Goal: Task Accomplishment & Management: Use online tool/utility

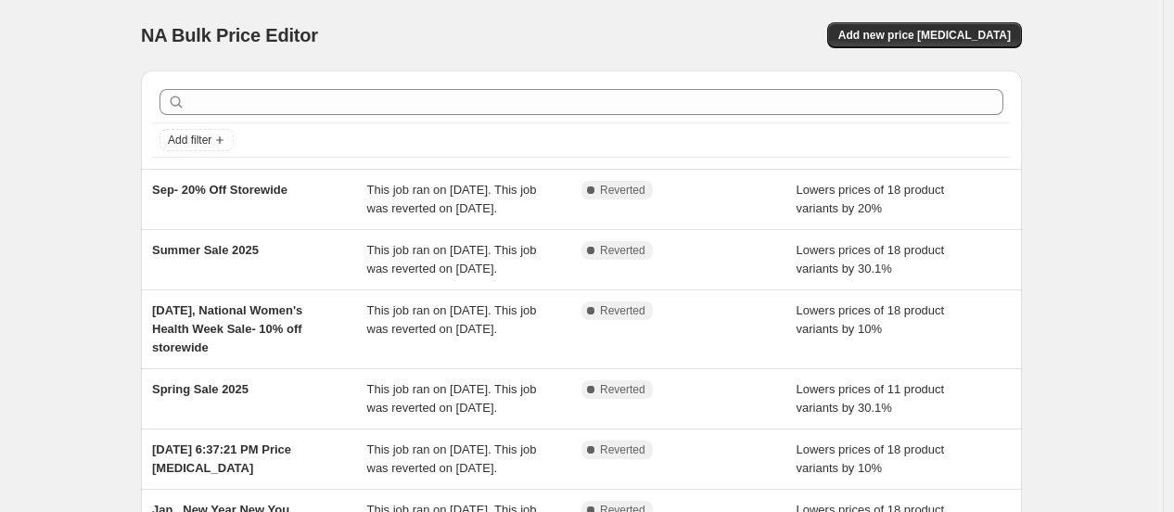
click at [34, 223] on div "NA Bulk Price Editor. This page is ready NA Bulk Price Editor Add new price [ME…" at bounding box center [581, 487] width 1163 height 974
click at [21, 215] on div "NA Bulk Price Editor. This page is ready NA Bulk Price Editor Add new price [ME…" at bounding box center [581, 487] width 1163 height 974
click at [17, 214] on div "NA Bulk Price Editor. This page is ready NA Bulk Price Editor Add new price [ME…" at bounding box center [581, 487] width 1163 height 974
click at [58, 210] on div "NA Bulk Price Editor. This page is ready NA Bulk Price Editor Add new price [ME…" at bounding box center [581, 487] width 1163 height 974
click at [51, 141] on div "NA Bulk Price Editor. This page is ready NA Bulk Price Editor Add new price [ME…" at bounding box center [581, 487] width 1163 height 974
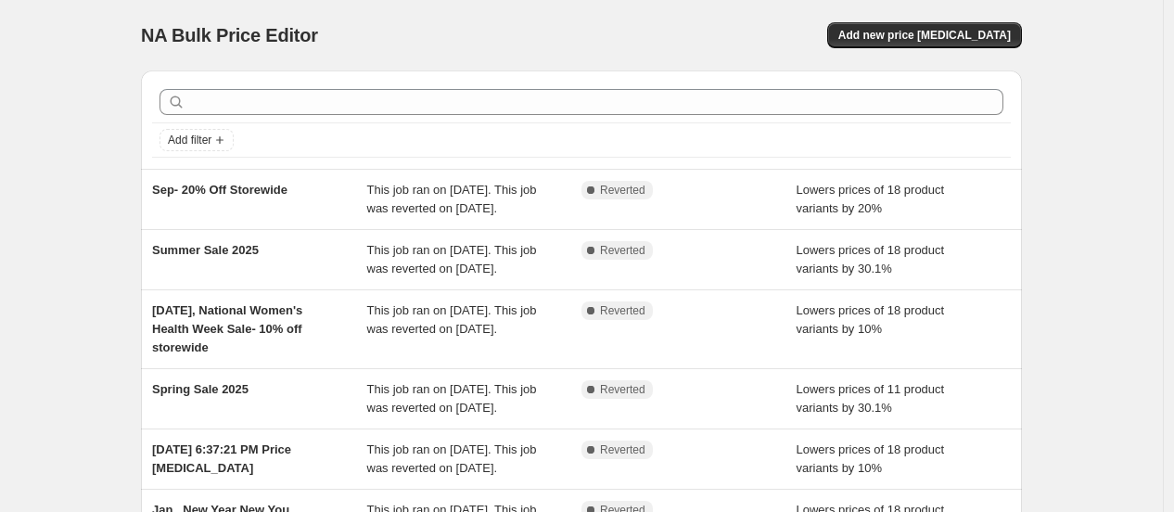
click at [51, 140] on div "NA Bulk Price Editor. This page is ready NA Bulk Price Editor Add new price [ME…" at bounding box center [581, 487] width 1163 height 974
click at [949, 20] on div "NA Bulk Price Editor. This page is ready NA Bulk Price Editor Add new price [ME…" at bounding box center [581, 35] width 881 height 70
click at [948, 29] on span "Add new price [MEDICAL_DATA]" at bounding box center [924, 35] width 172 height 15
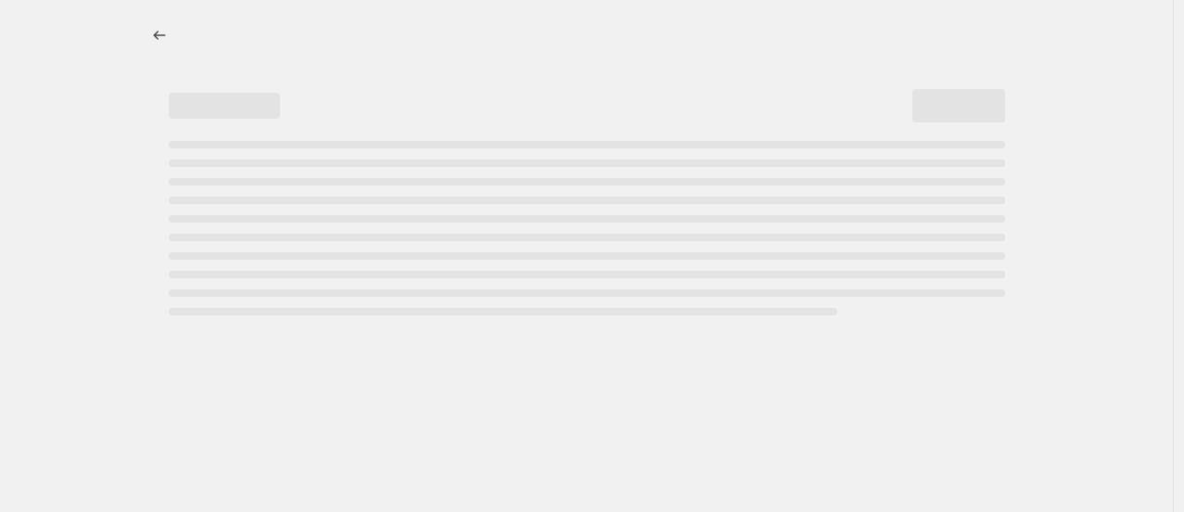
select select "percentage"
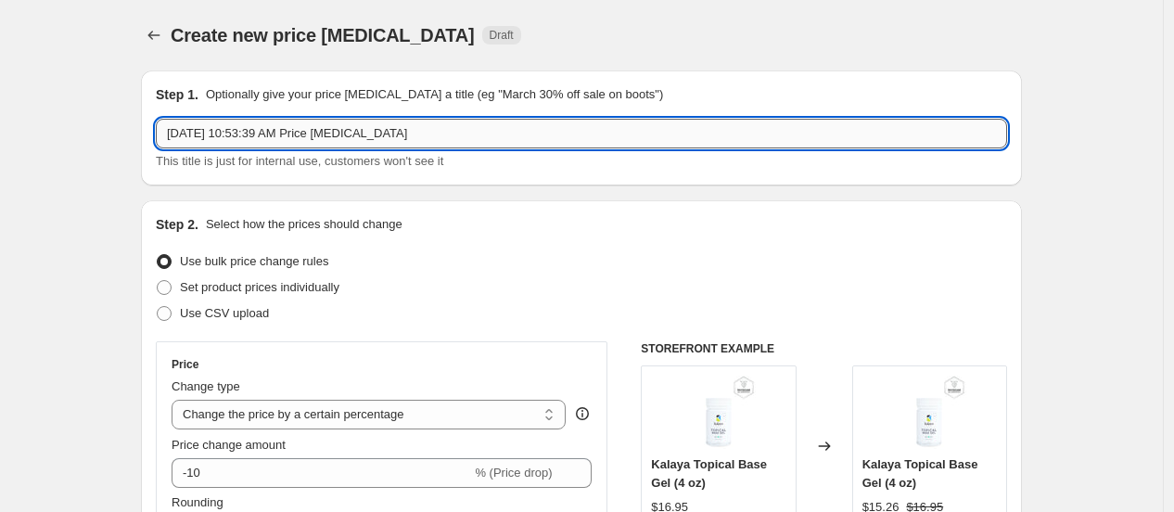
drag, startPoint x: 417, startPoint y: 132, endPoint x: 239, endPoint y: 136, distance: 178.1
click at [239, 136] on input "[DATE] 10:53:39 AM Price [MEDICAL_DATA]" at bounding box center [581, 134] width 851 height 30
type input "[DATE] Women's health 20% off"
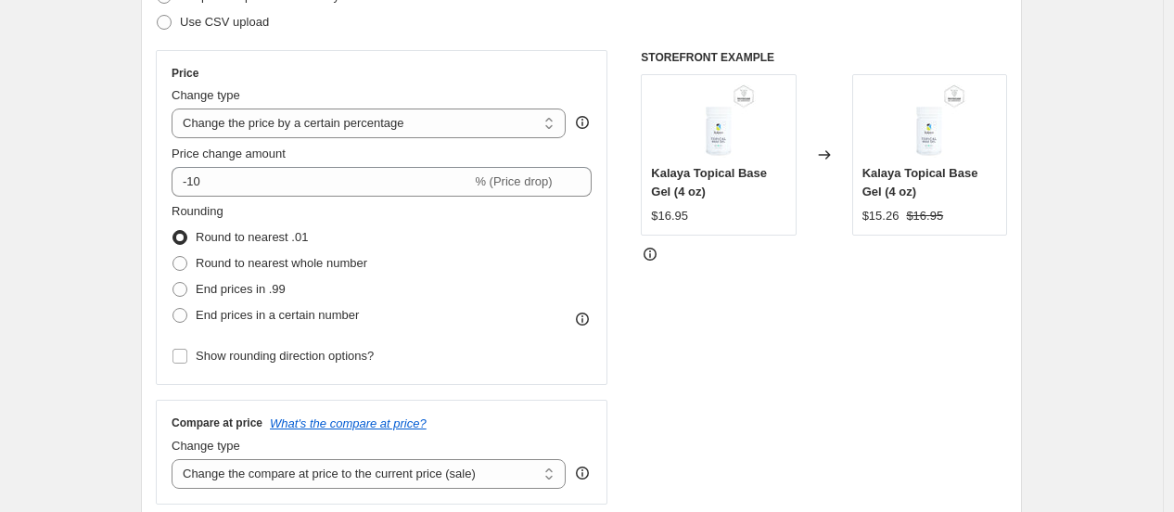
scroll to position [309, 0]
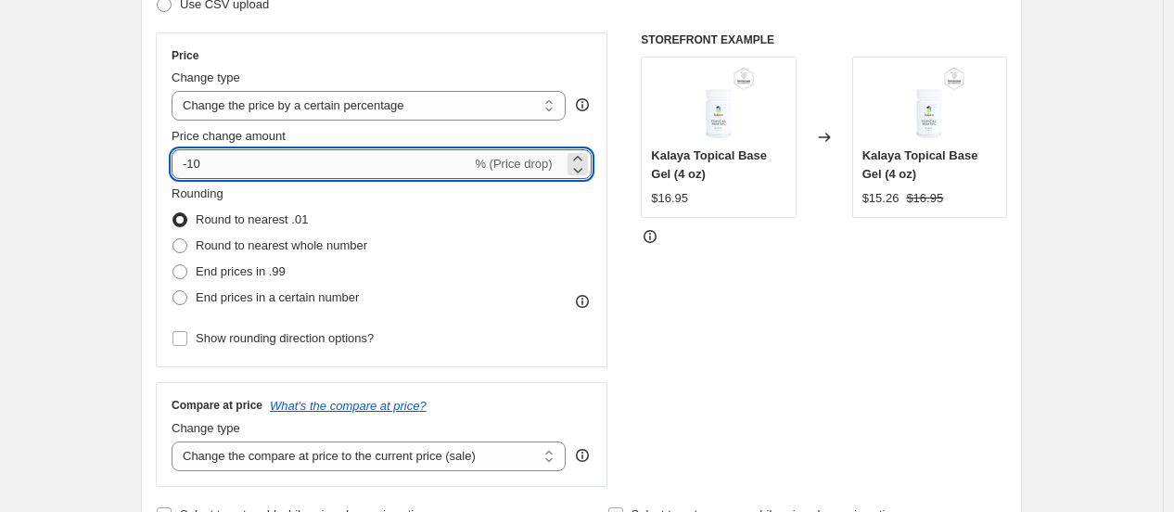
click at [198, 167] on input "-10" at bounding box center [321, 164] width 299 height 30
type input "-20.1"
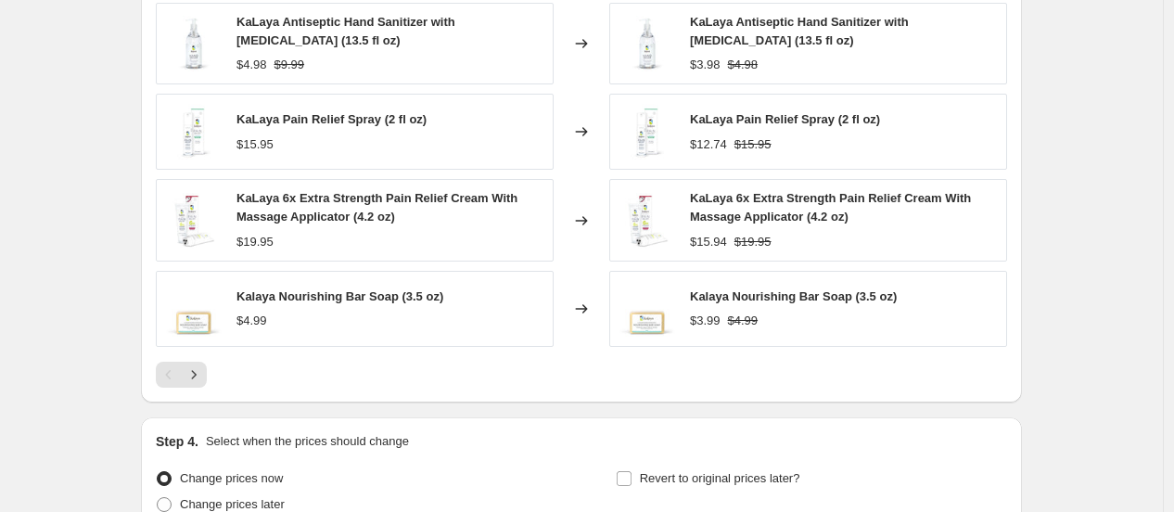
scroll to position [1355, 0]
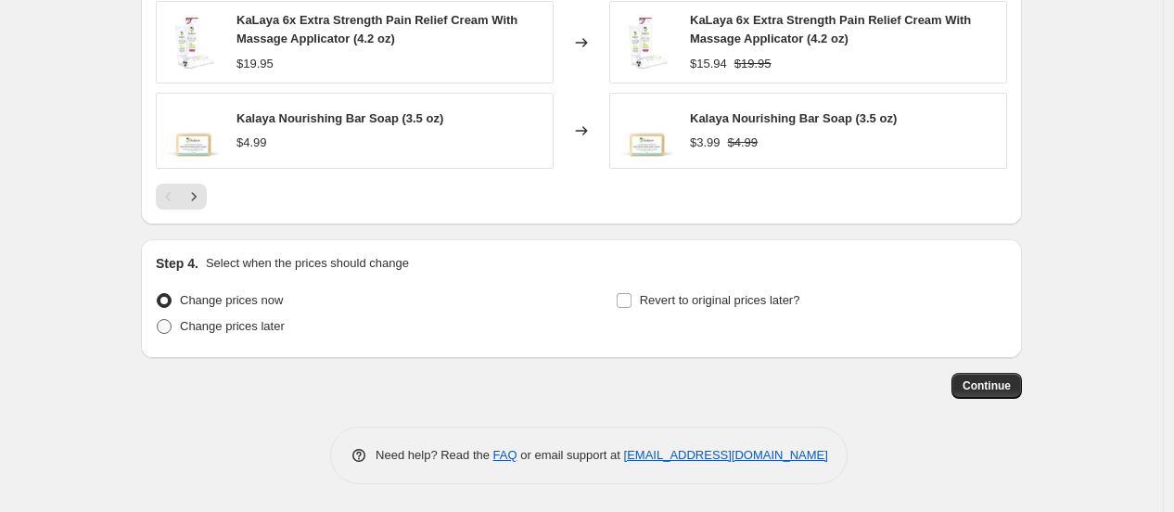
click at [251, 324] on span "Change prices later" at bounding box center [232, 326] width 105 height 14
click at [158, 320] on input "Change prices later" at bounding box center [157, 319] width 1 height 1
radio input "true"
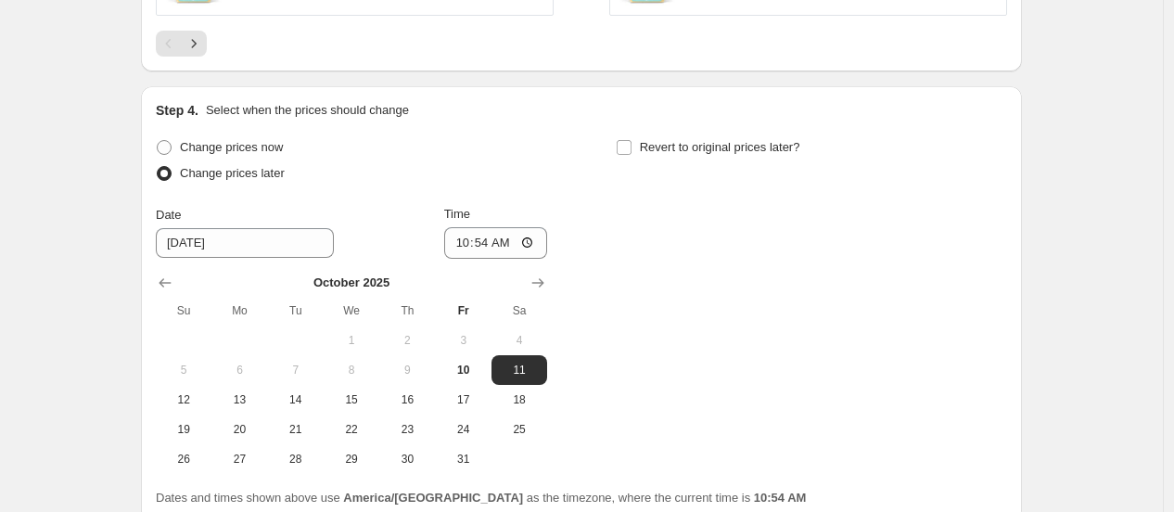
scroll to position [1561, 0]
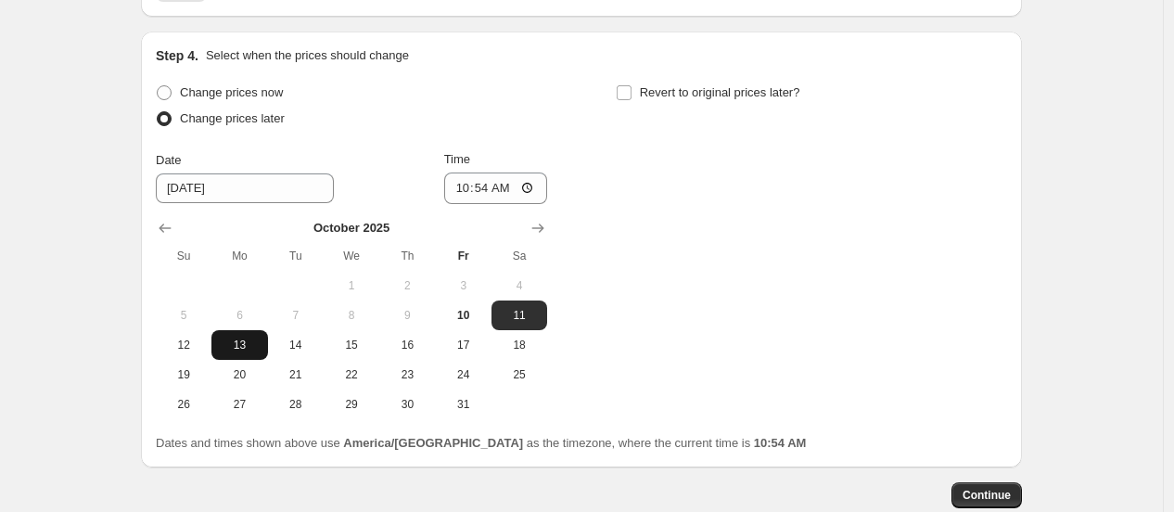
click at [252, 344] on span "13" at bounding box center [239, 344] width 41 height 15
type input "[DATE]"
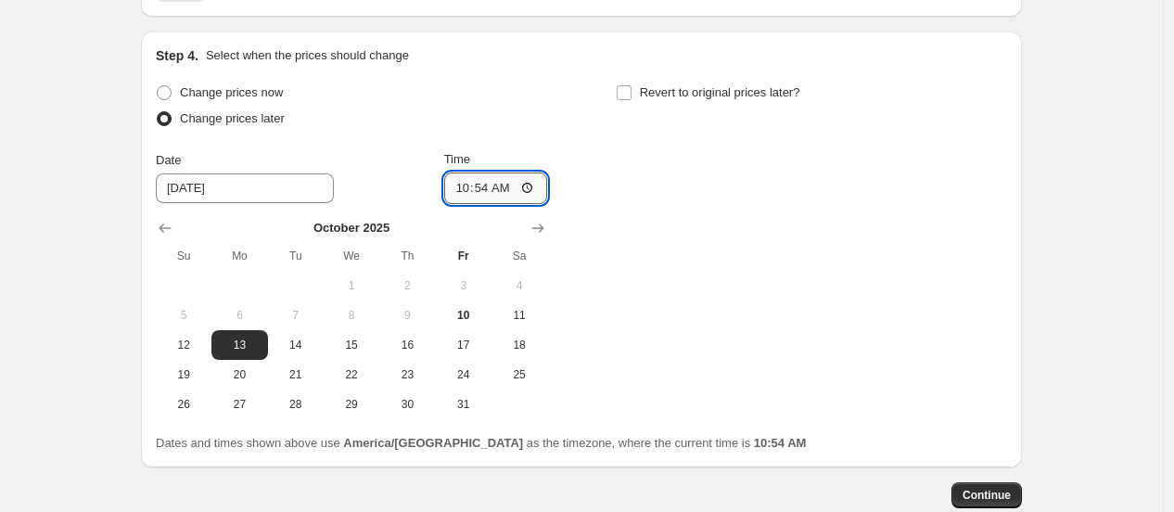
click at [469, 197] on input "10:54" at bounding box center [496, 188] width 104 height 32
type input "00:01"
click at [631, 95] on input "Revert to original prices later?" at bounding box center [624, 92] width 15 height 15
checkbox input "true"
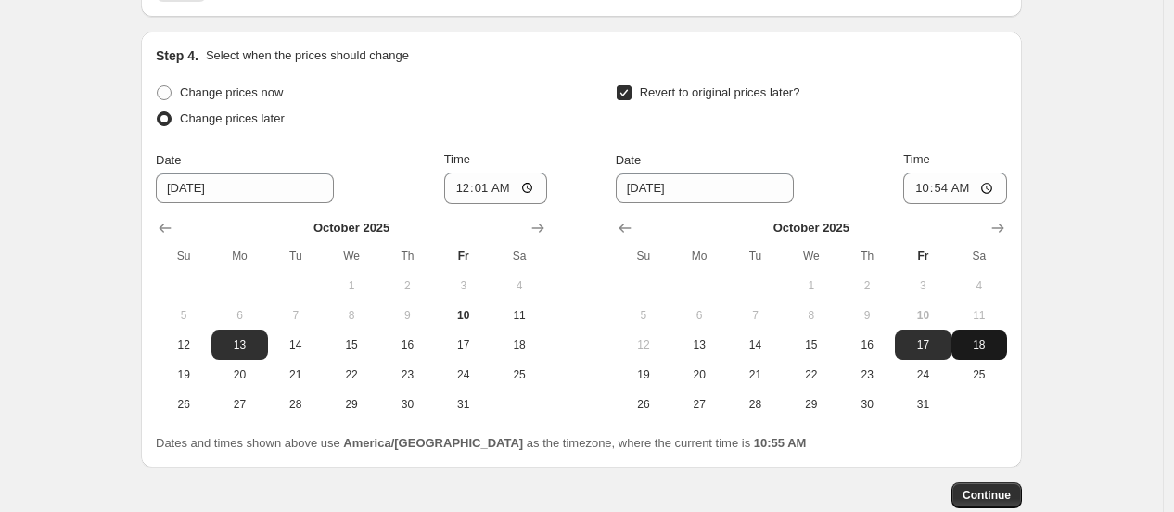
click at [978, 345] on span "18" at bounding box center [979, 344] width 41 height 15
type input "[DATE]"
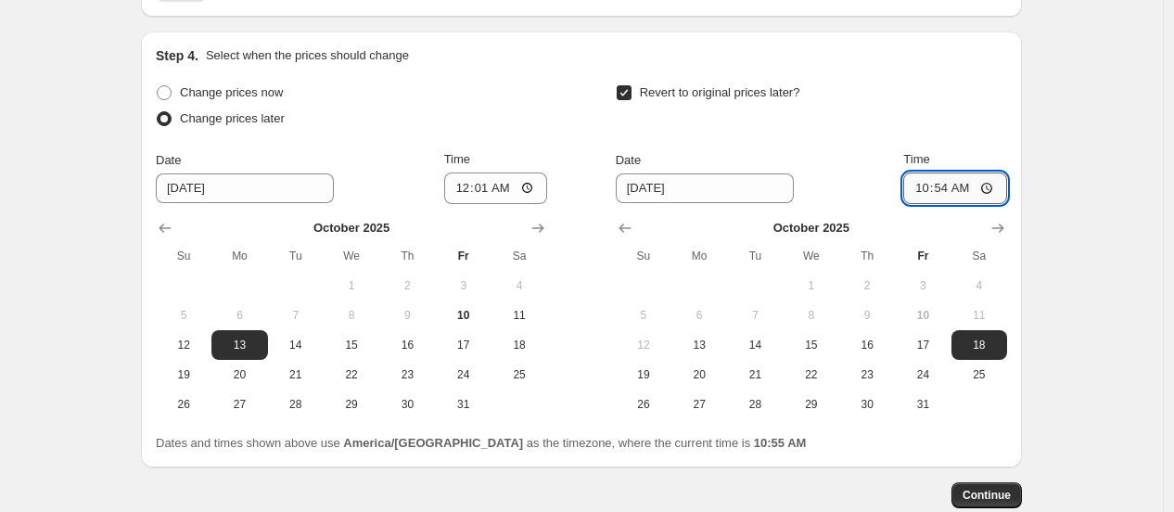
click at [925, 194] on input "10:54" at bounding box center [955, 188] width 104 height 32
click at [946, 198] on input "03:54" at bounding box center [955, 188] width 104 height 32
type input "03:30"
click at [949, 190] on input "03:30" at bounding box center [955, 188] width 104 height 32
click at [925, 120] on div "Revert to original prices later?" at bounding box center [811, 108] width 391 height 56
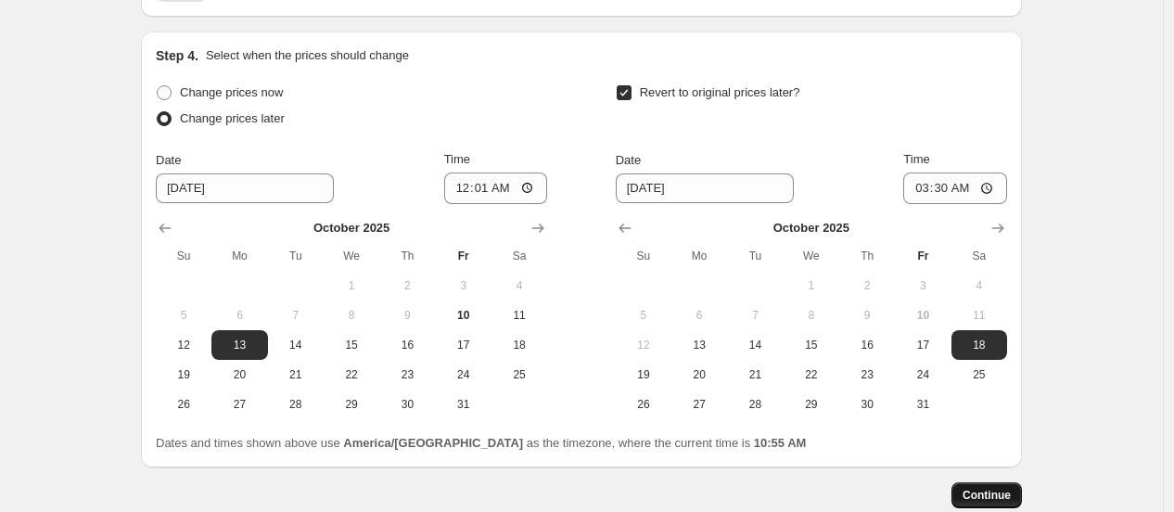
click at [979, 491] on span "Continue" at bounding box center [986, 495] width 48 height 15
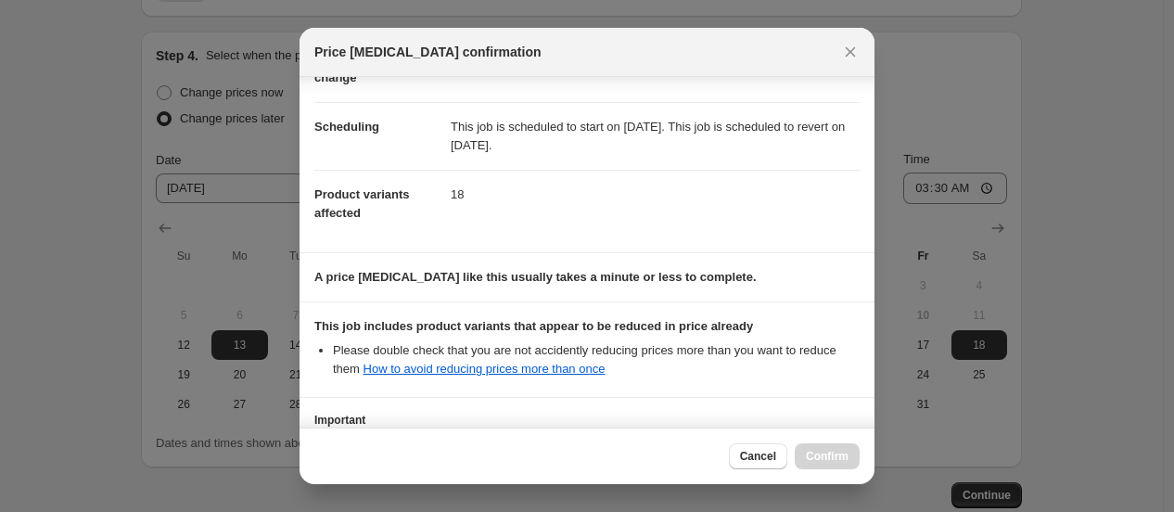
scroll to position [265, 0]
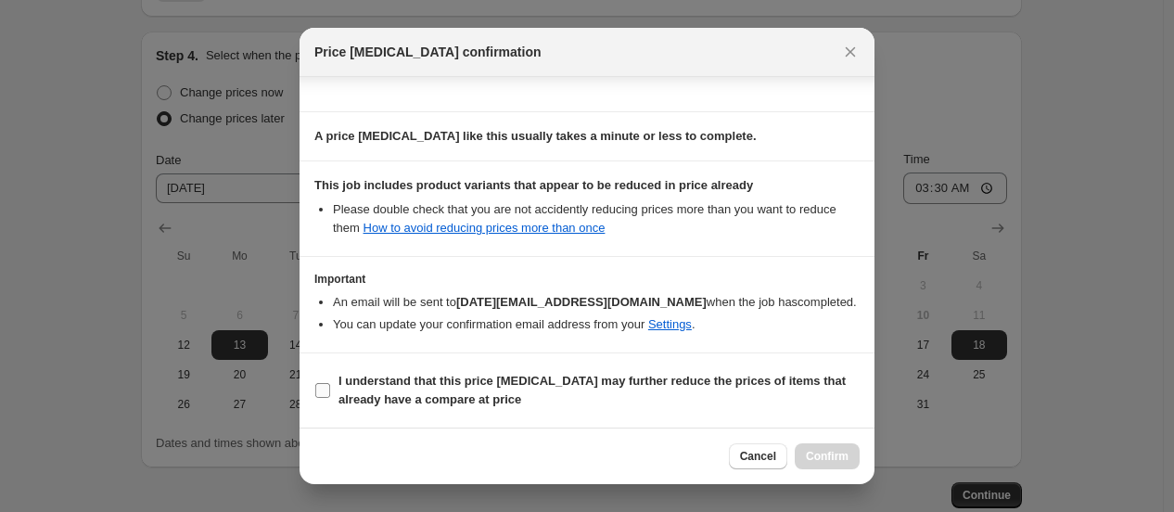
click at [524, 383] on b "I understand that this price [MEDICAL_DATA] may further reduce the prices of it…" at bounding box center [591, 390] width 507 height 32
click at [330, 383] on input "I understand that this price [MEDICAL_DATA] may further reduce the prices of it…" at bounding box center [322, 390] width 15 height 15
checkbox input "true"
click at [808, 444] on button "Confirm" at bounding box center [827, 456] width 65 height 26
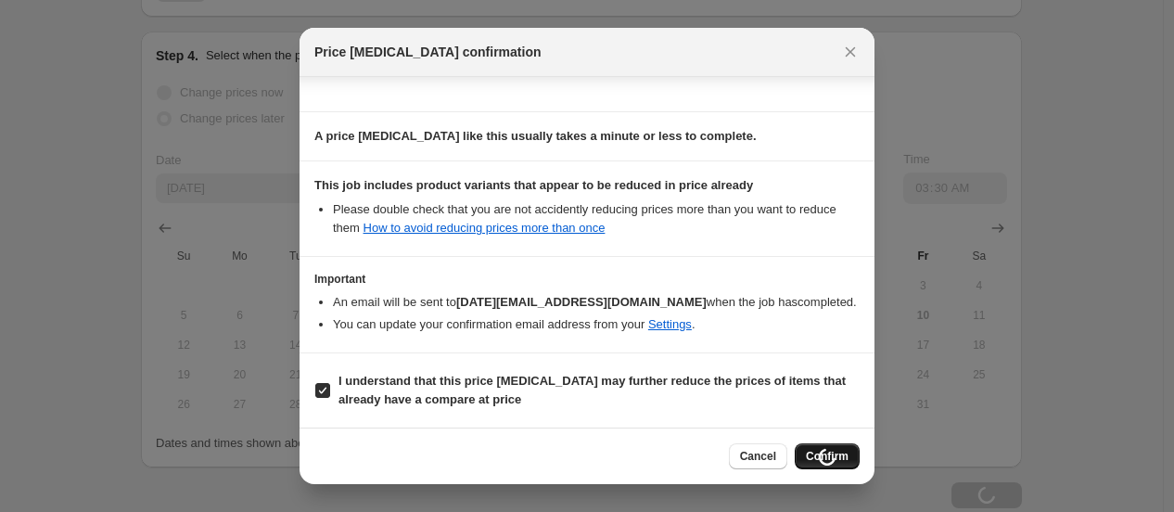
scroll to position [1561, 0]
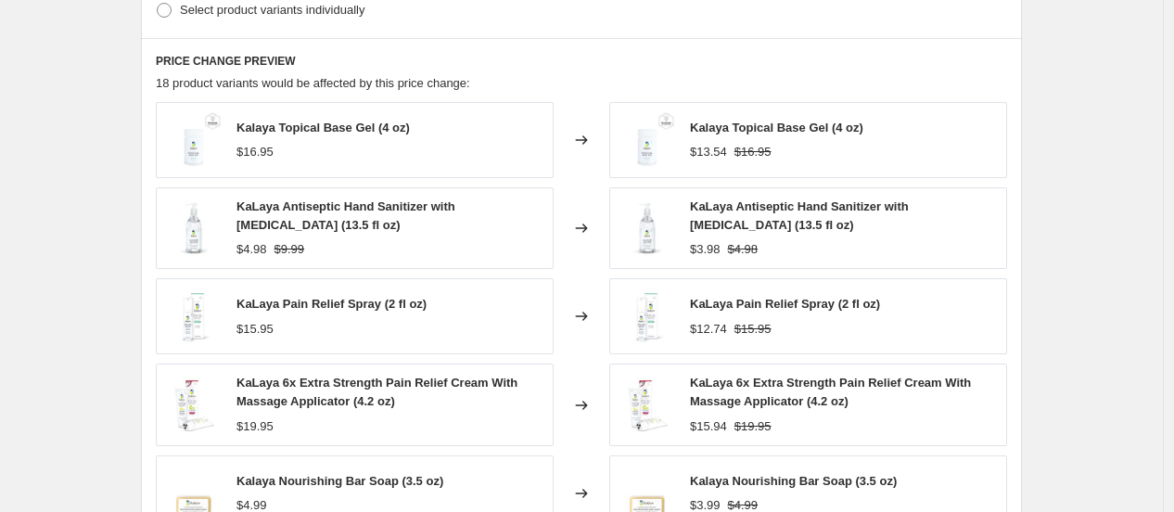
scroll to position [1046, 0]
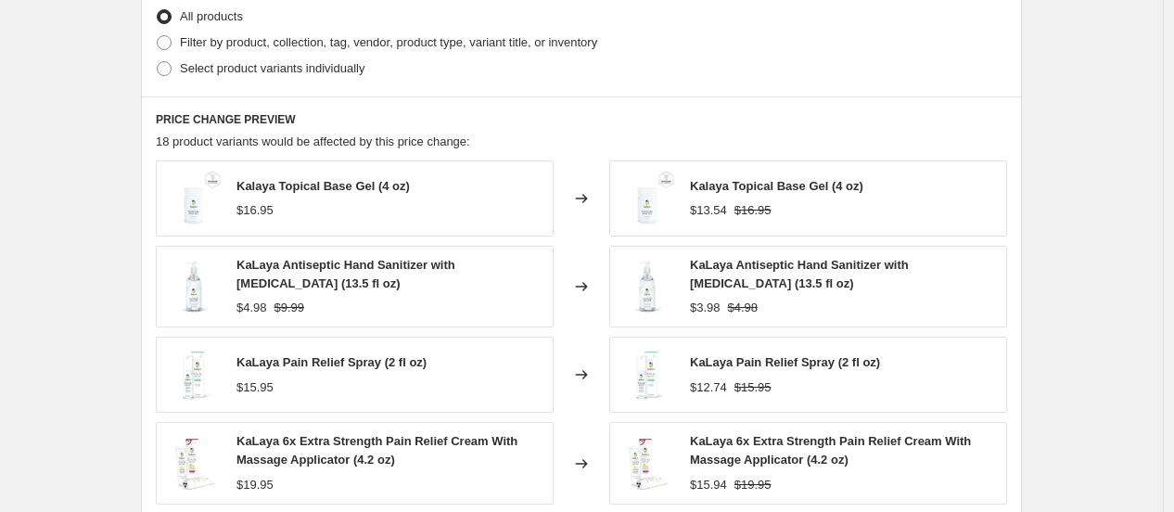
click at [74, 152] on div "[DATE] Women's health 20% off. This page is ready [DATE] Women's health 20% off…" at bounding box center [581, 102] width 1163 height 2296
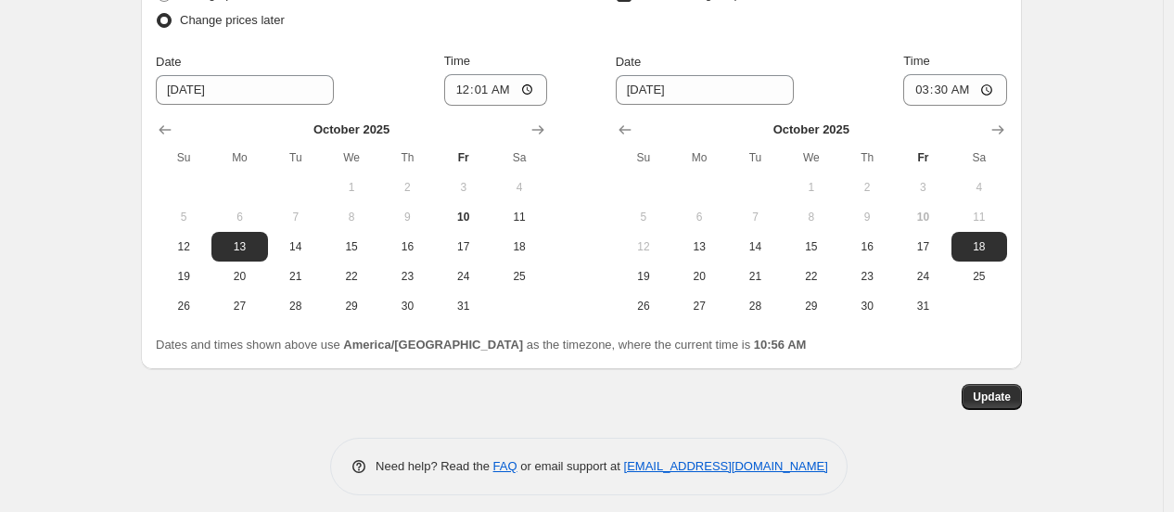
scroll to position [1786, 0]
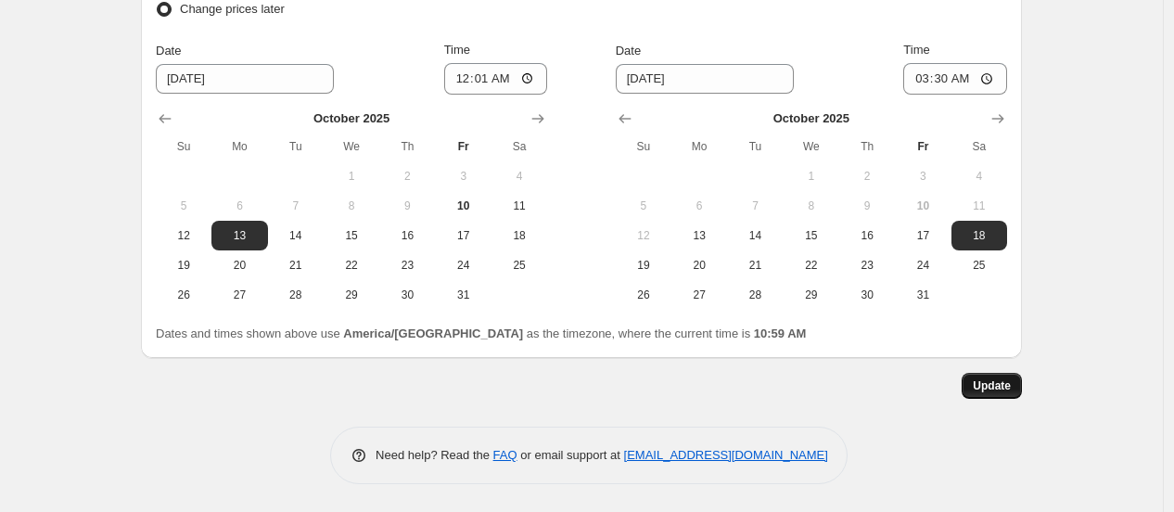
click at [994, 383] on span "Update" at bounding box center [992, 385] width 38 height 15
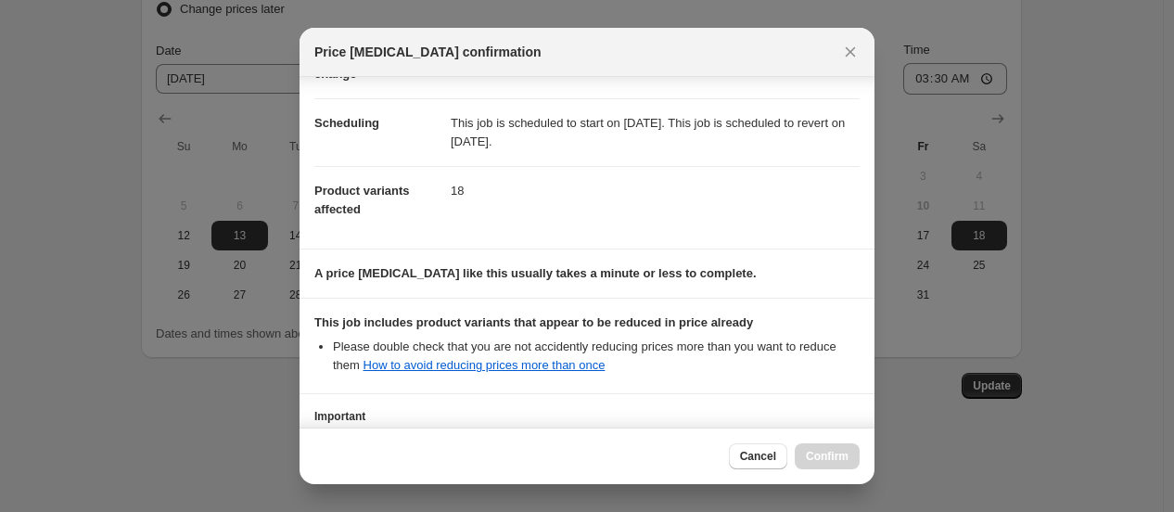
scroll to position [265, 0]
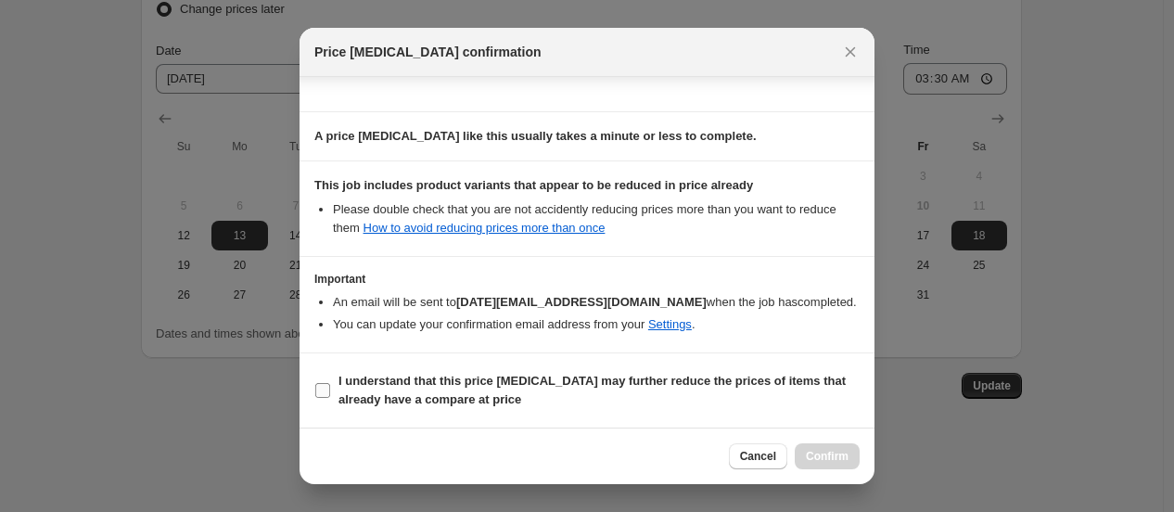
click at [598, 374] on b "I understand that this price [MEDICAL_DATA] may further reduce the prices of it…" at bounding box center [591, 390] width 507 height 32
click at [330, 383] on input "I understand that this price [MEDICAL_DATA] may further reduce the prices of it…" at bounding box center [322, 390] width 15 height 15
checkbox input "true"
click at [820, 460] on span "Confirm" at bounding box center [827, 456] width 43 height 15
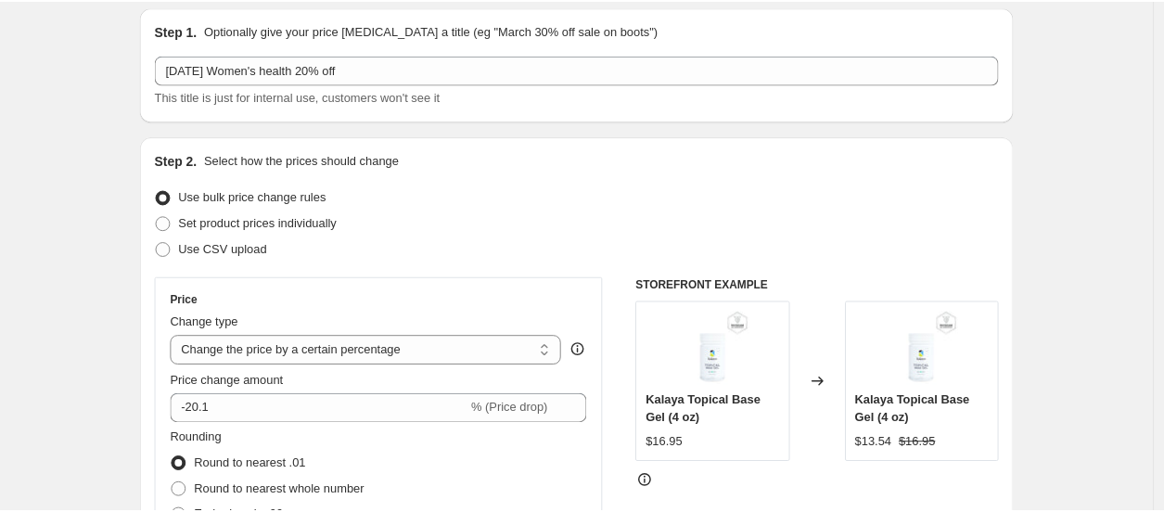
scroll to position [0, 0]
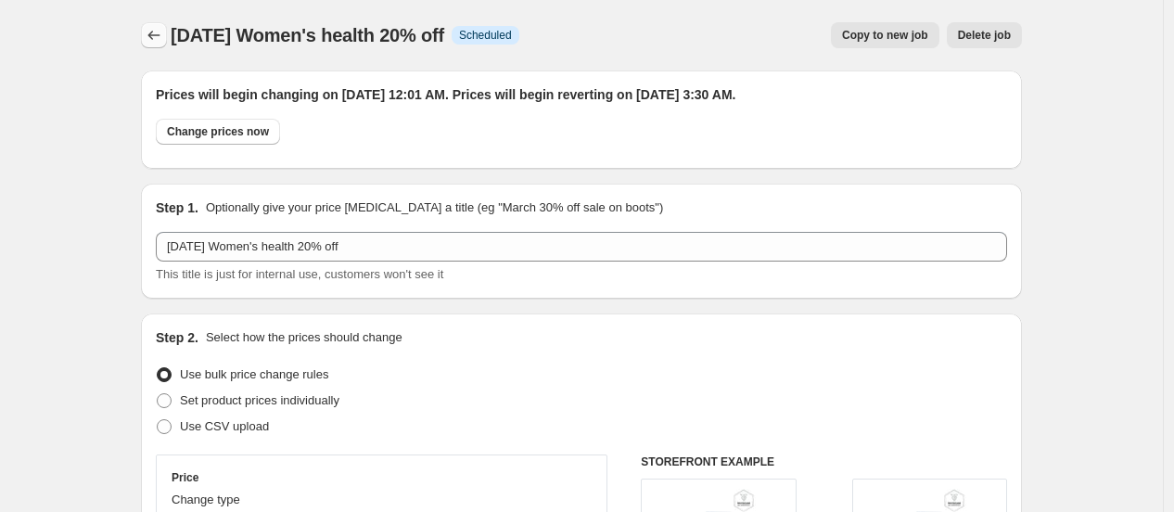
click at [155, 35] on icon "Price change jobs" at bounding box center [154, 35] width 12 height 9
